Goal: Information Seeking & Learning: Learn about a topic

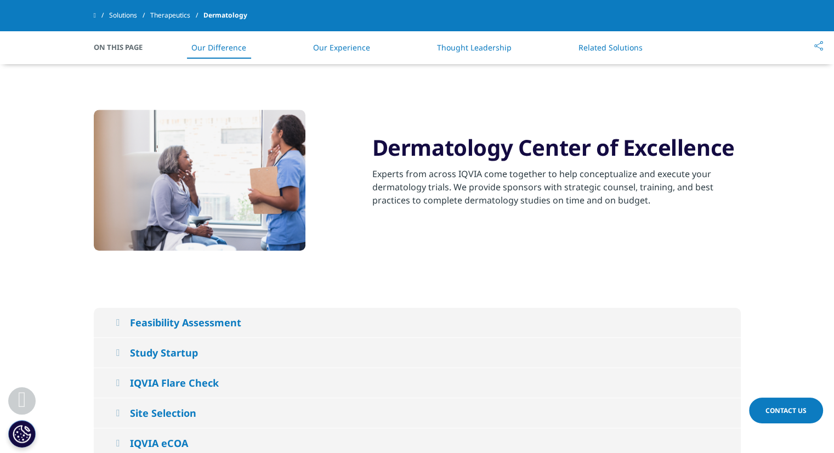
scroll to position [988, 0]
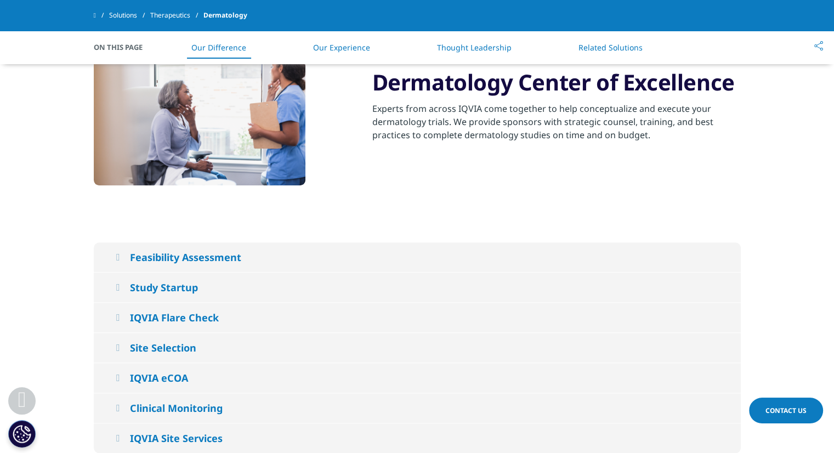
click at [204, 264] on div "Feasibility Assessment" at bounding box center [185, 257] width 111 height 13
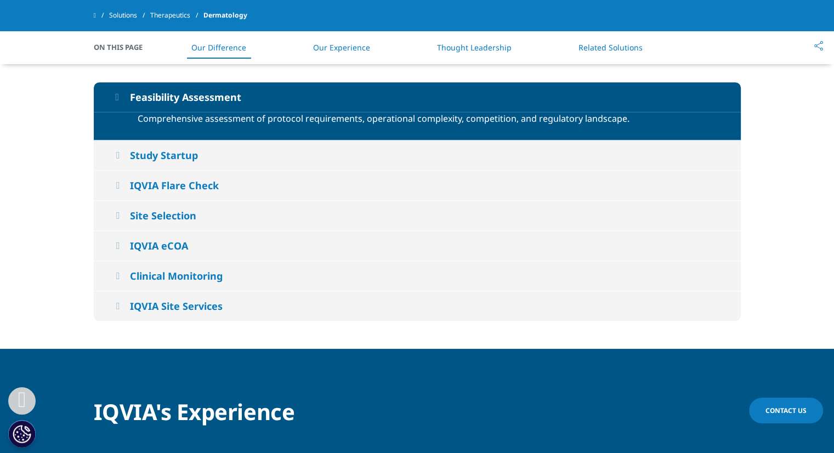
scroll to position [1152, 0]
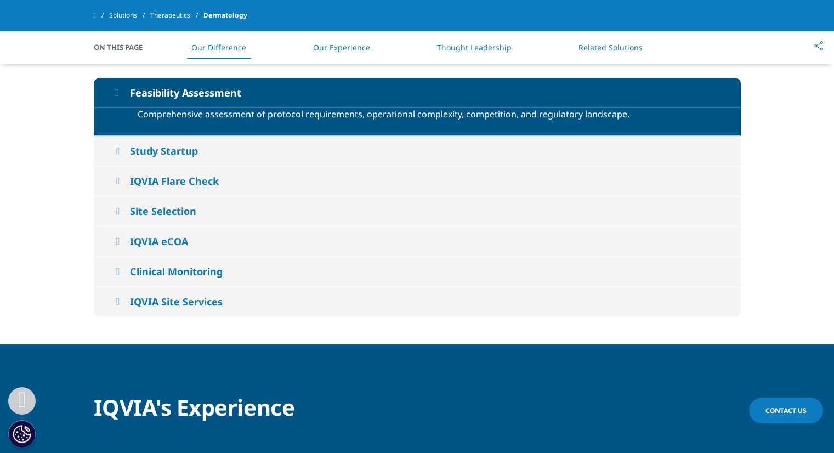
click at [213, 308] on div "IQVIA Site Services" at bounding box center [176, 301] width 93 height 13
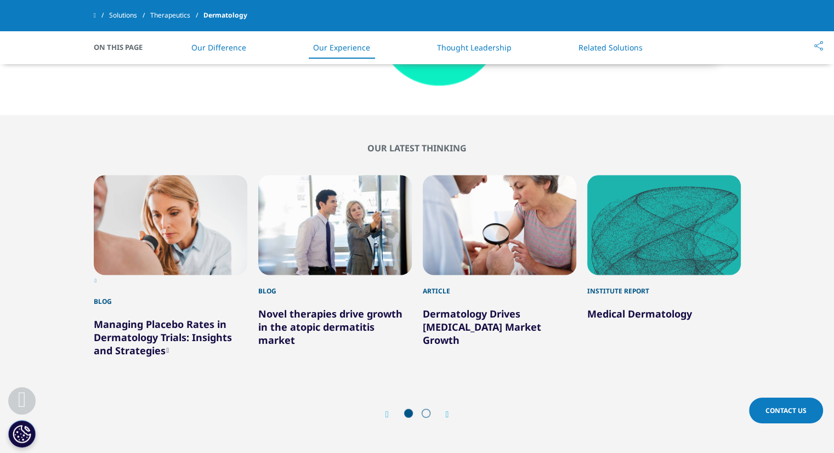
scroll to position [2304, 0]
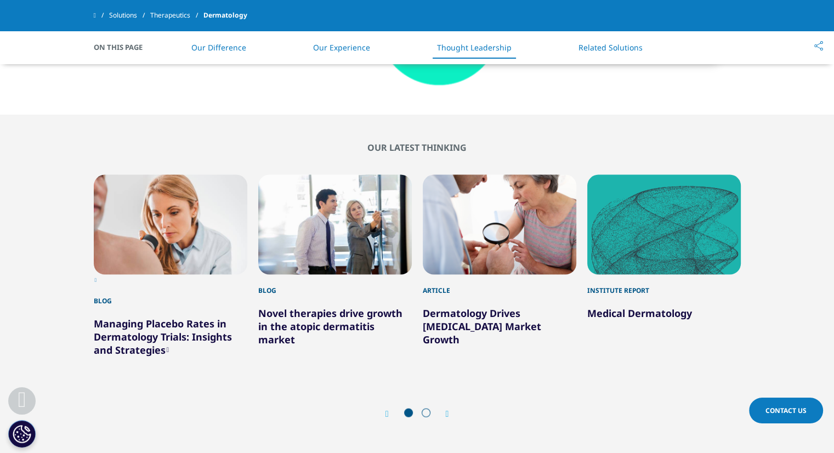
click at [588, 47] on link "Related Solutions" at bounding box center [611, 47] width 64 height 10
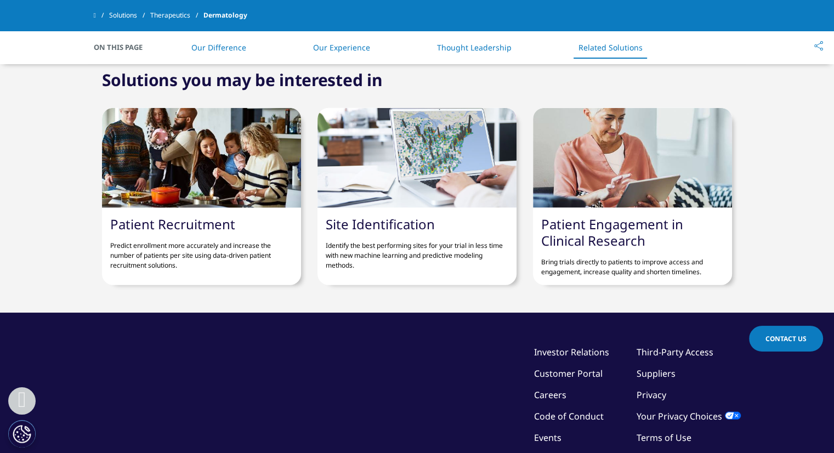
scroll to position [2728, 0]
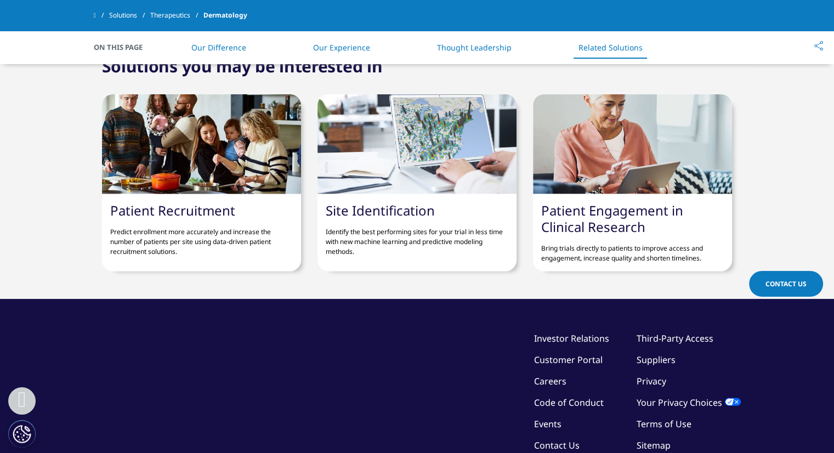
click at [337, 215] on link "Site Identification" at bounding box center [380, 210] width 109 height 18
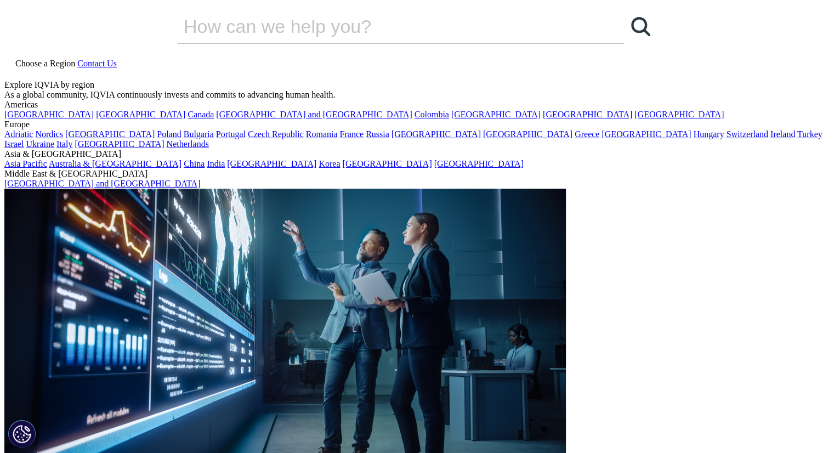
click at [75, 59] on span "Choose a Region" at bounding box center [45, 63] width 60 height 9
click at [181, 139] on link "Poland" at bounding box center [169, 133] width 24 height 9
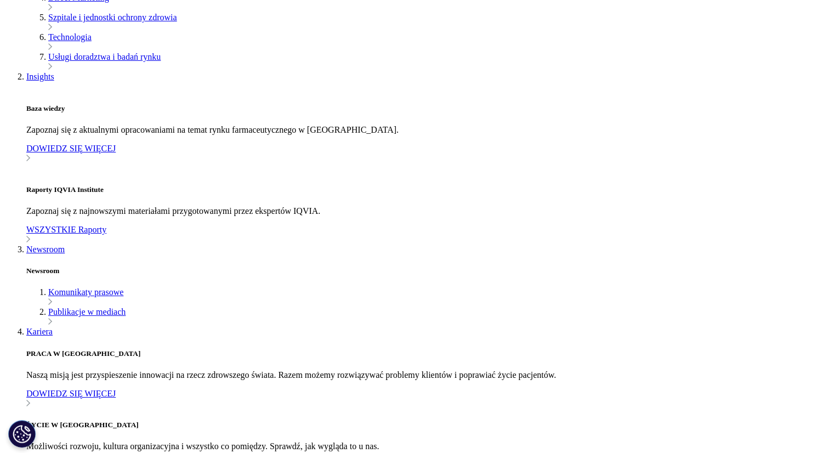
scroll to position [384, 0]
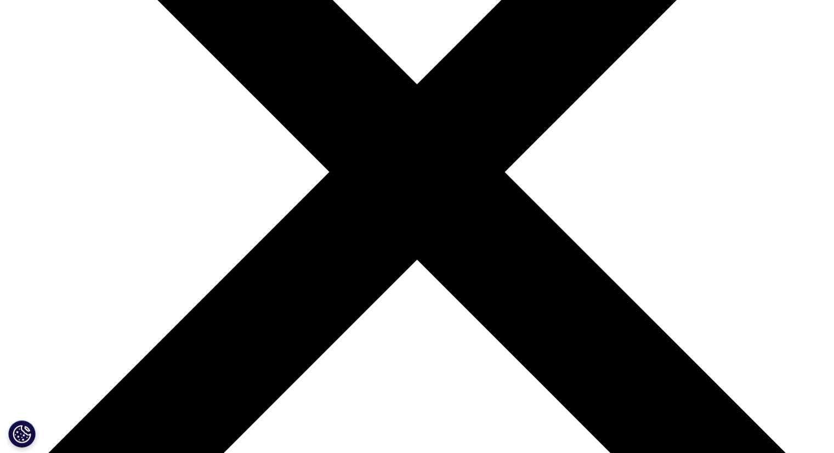
scroll to position [230, 0]
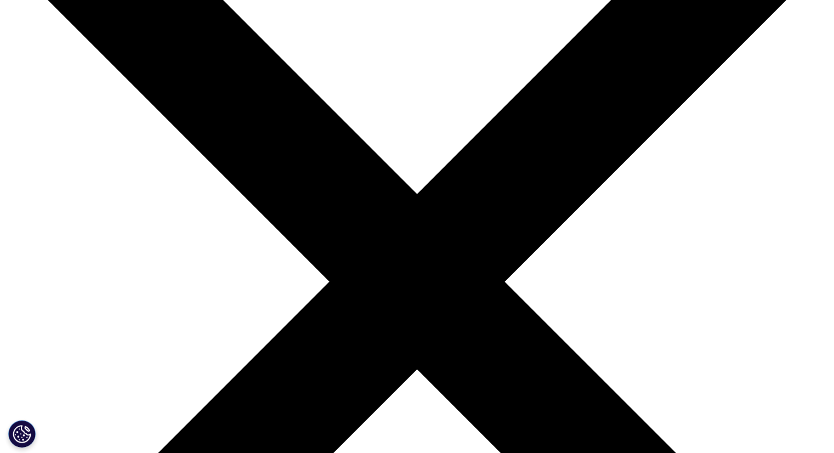
scroll to position [11, 0]
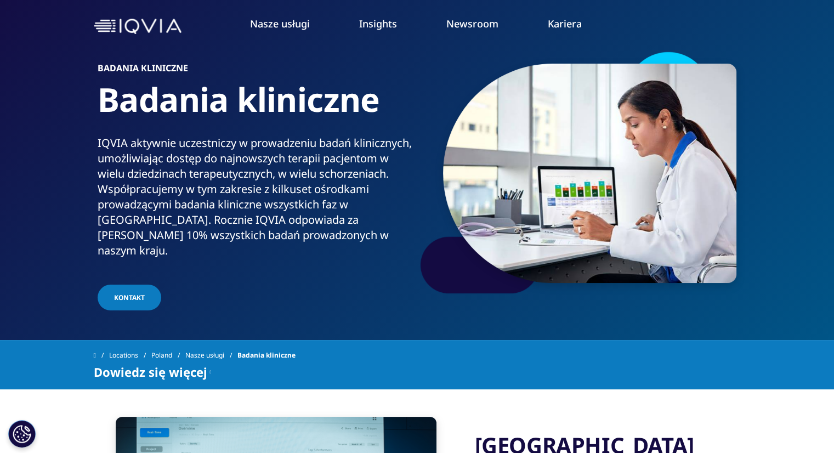
scroll to position [55, 0]
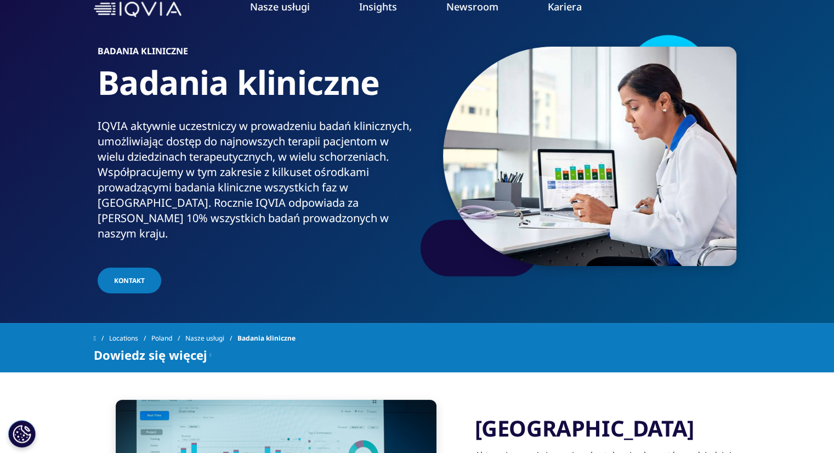
click at [129, 276] on span "KONTAKT" at bounding box center [129, 280] width 31 height 9
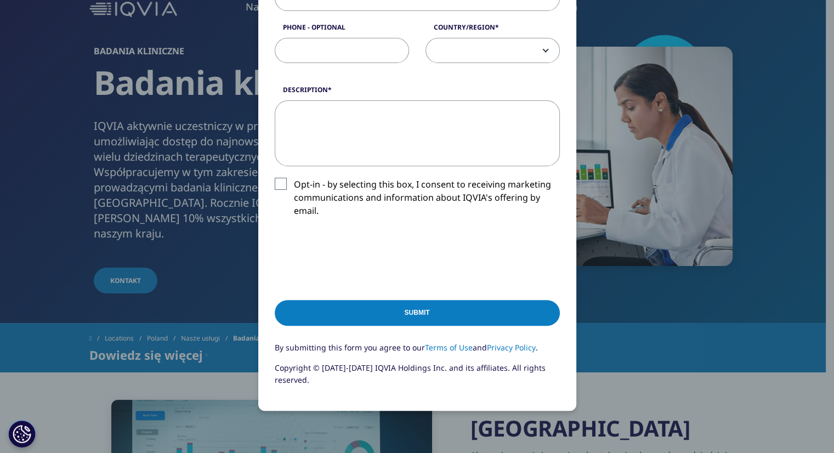
scroll to position [384, 0]
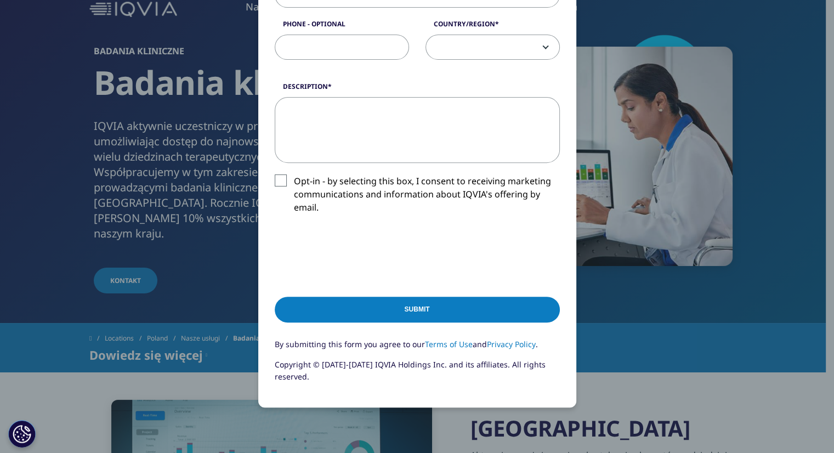
click at [233, 264] on div "Please fill in all required fields below. If you're interested in a career with…" at bounding box center [417, 72] width 647 height 912
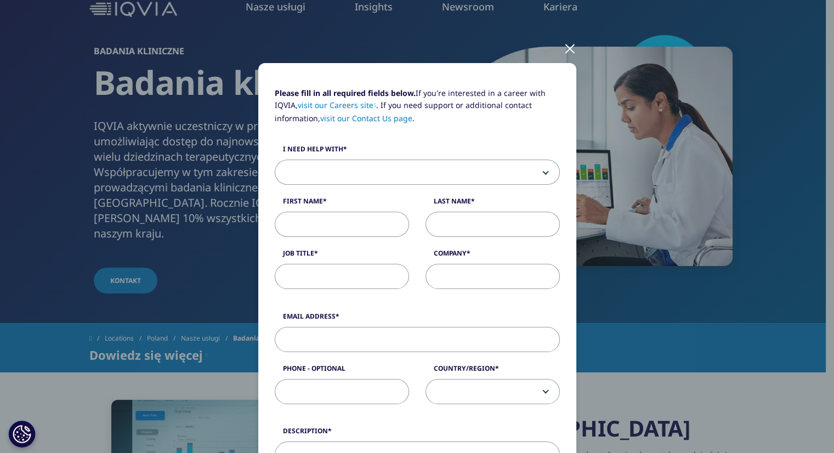
scroll to position [0, 0]
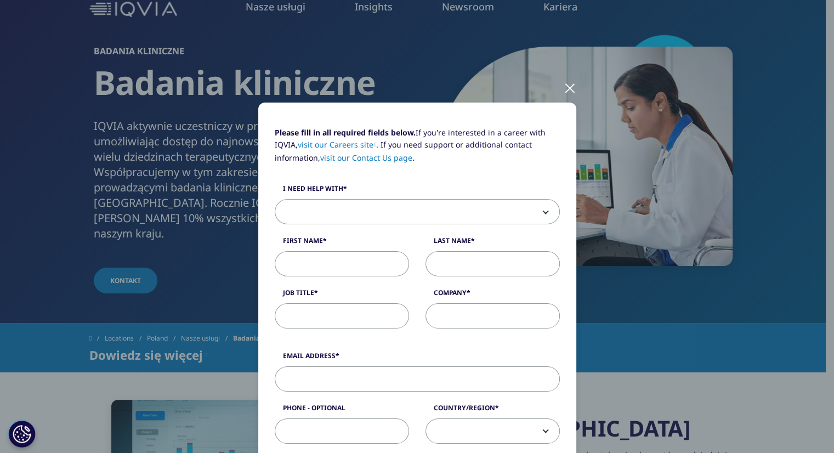
click at [426, 82] on div "Please fill in all required fields below. If you're interested in a career with…" at bounding box center [417, 456] width 647 height 912
click at [567, 86] on div at bounding box center [570, 87] width 13 height 30
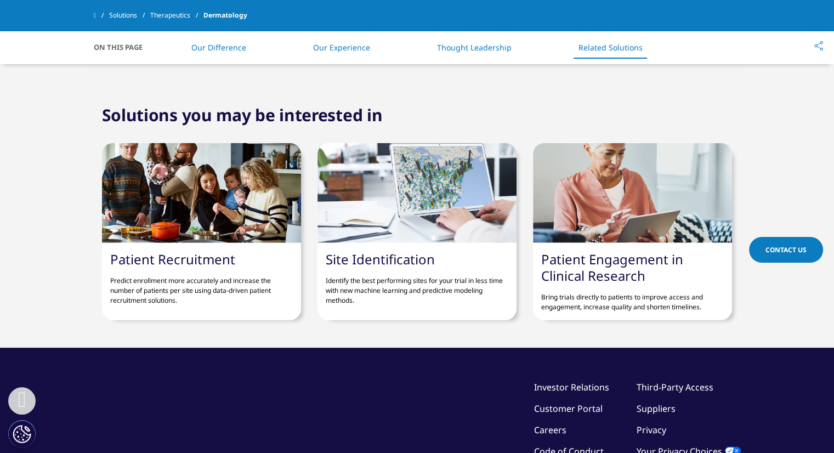
scroll to position [2728, 0]
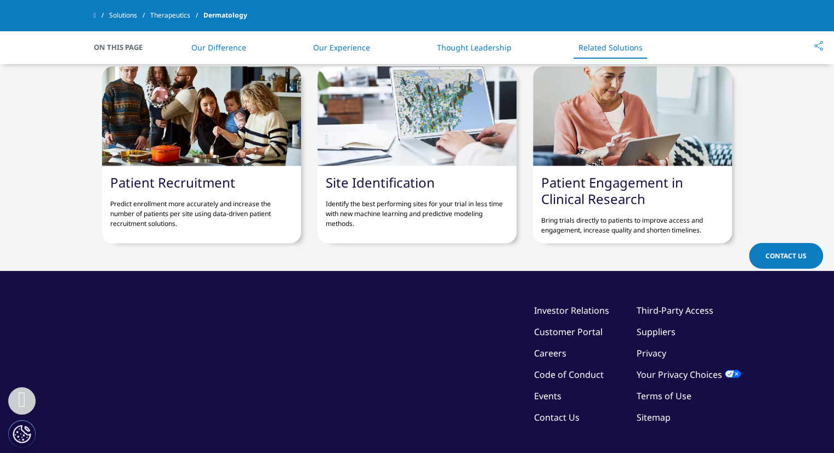
scroll to position [2304, 0]
